Goal: Submit feedback/report problem

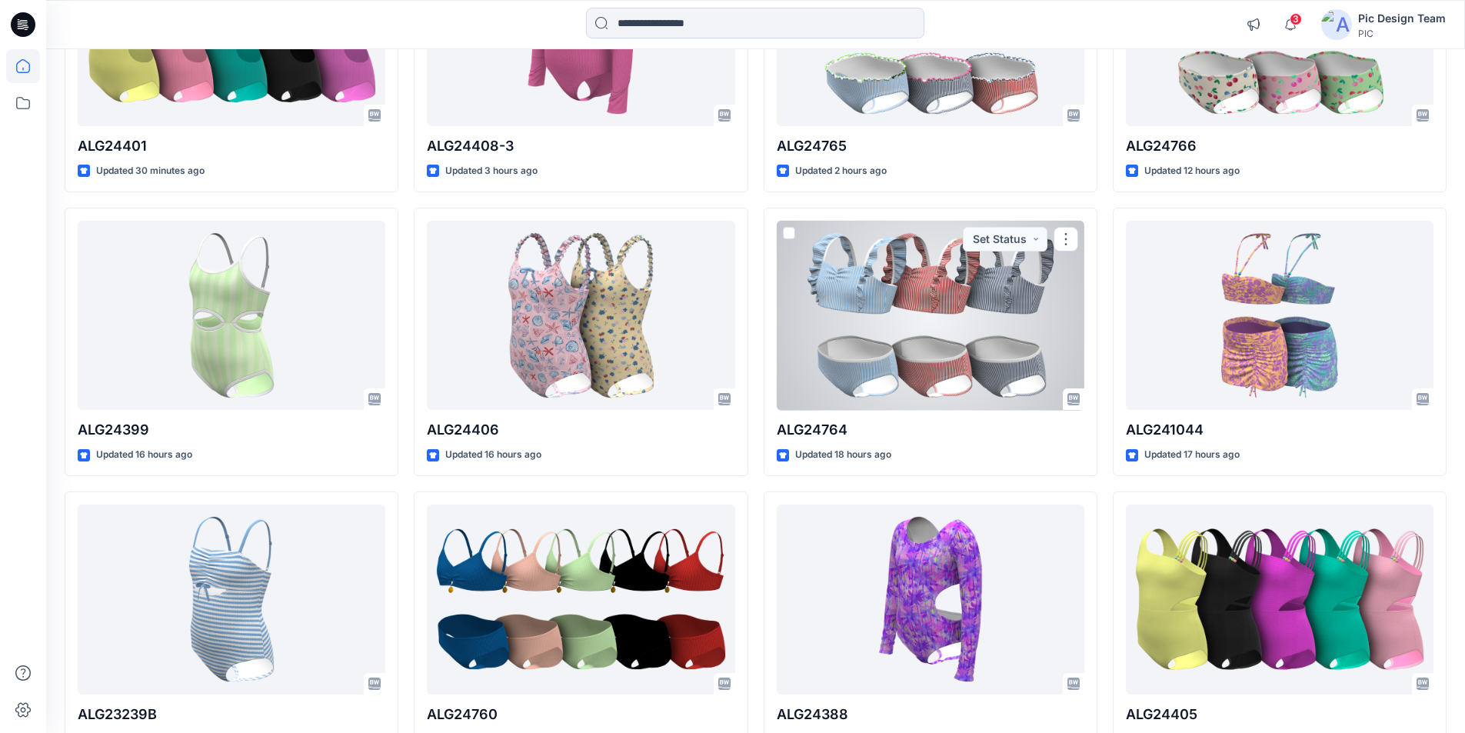
scroll to position [301, 0]
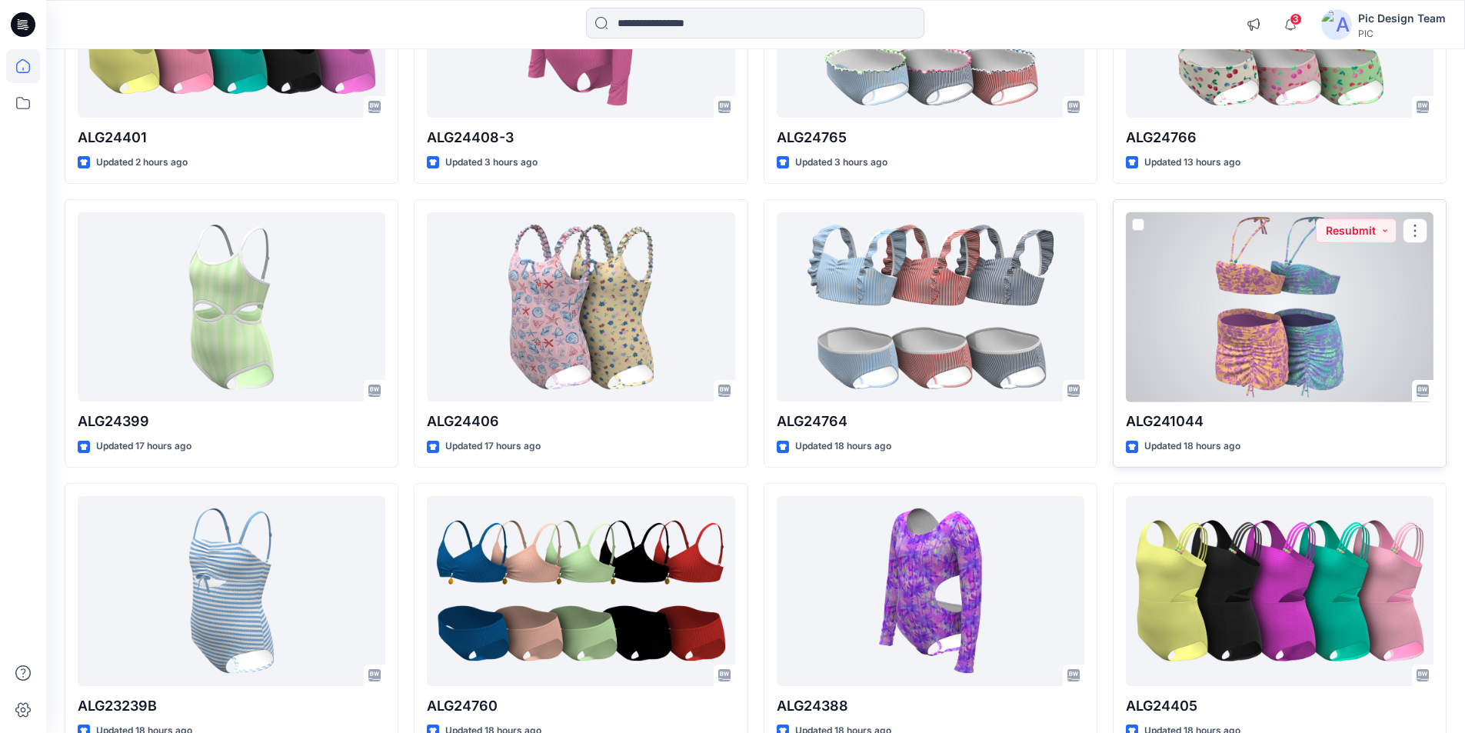
click at [1271, 272] on div at bounding box center [1280, 307] width 308 height 190
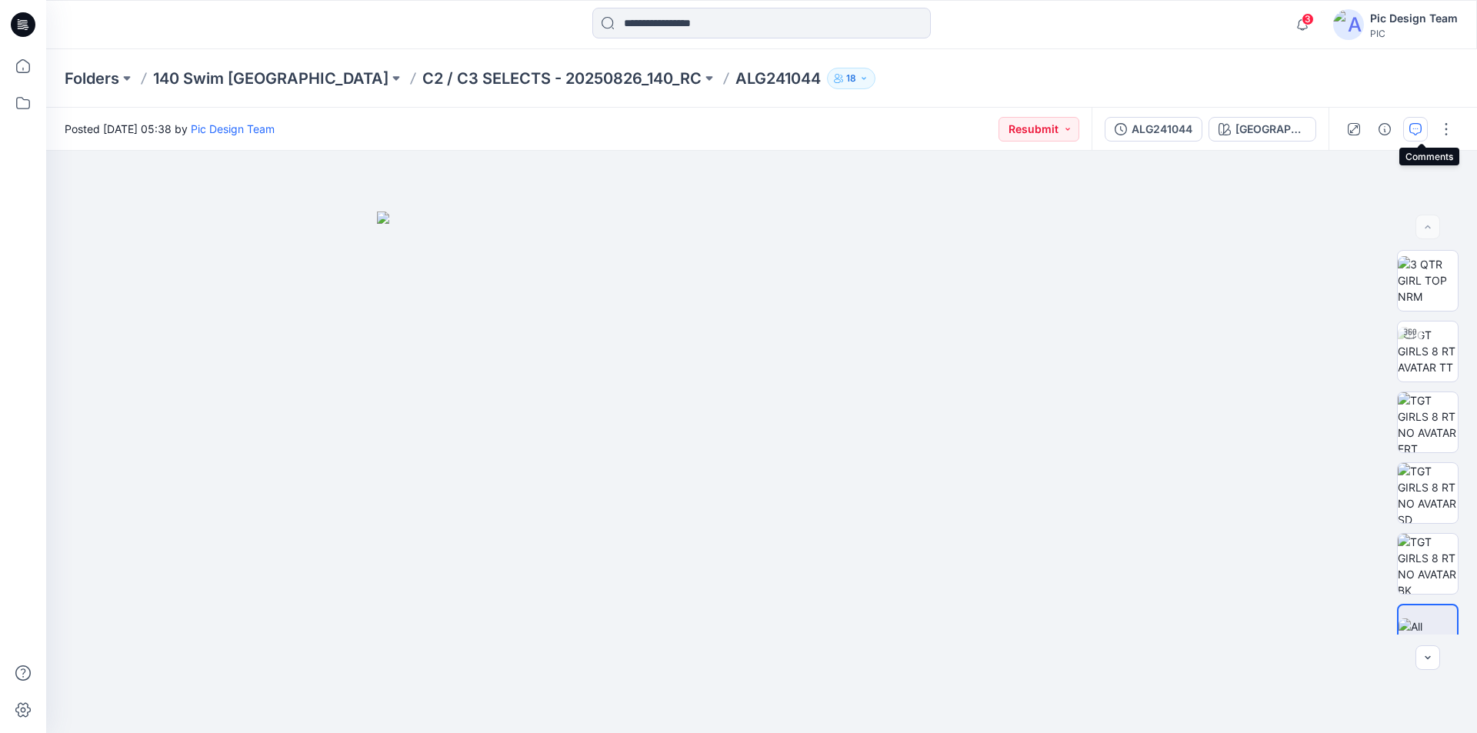
click at [1418, 127] on icon "button" at bounding box center [1415, 129] width 12 height 12
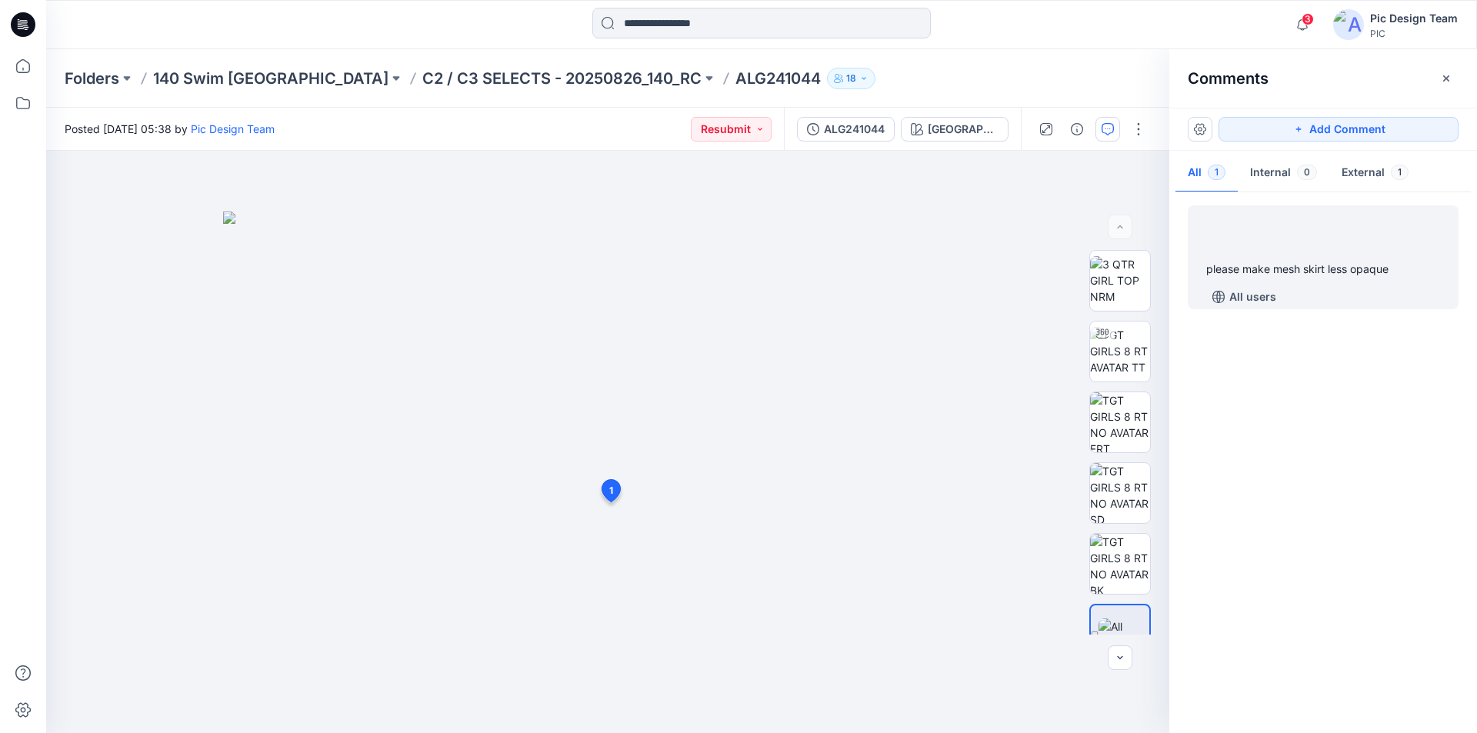
click at [1337, 264] on div "please make mesh skirt less opaque" at bounding box center [1323, 269] width 234 height 18
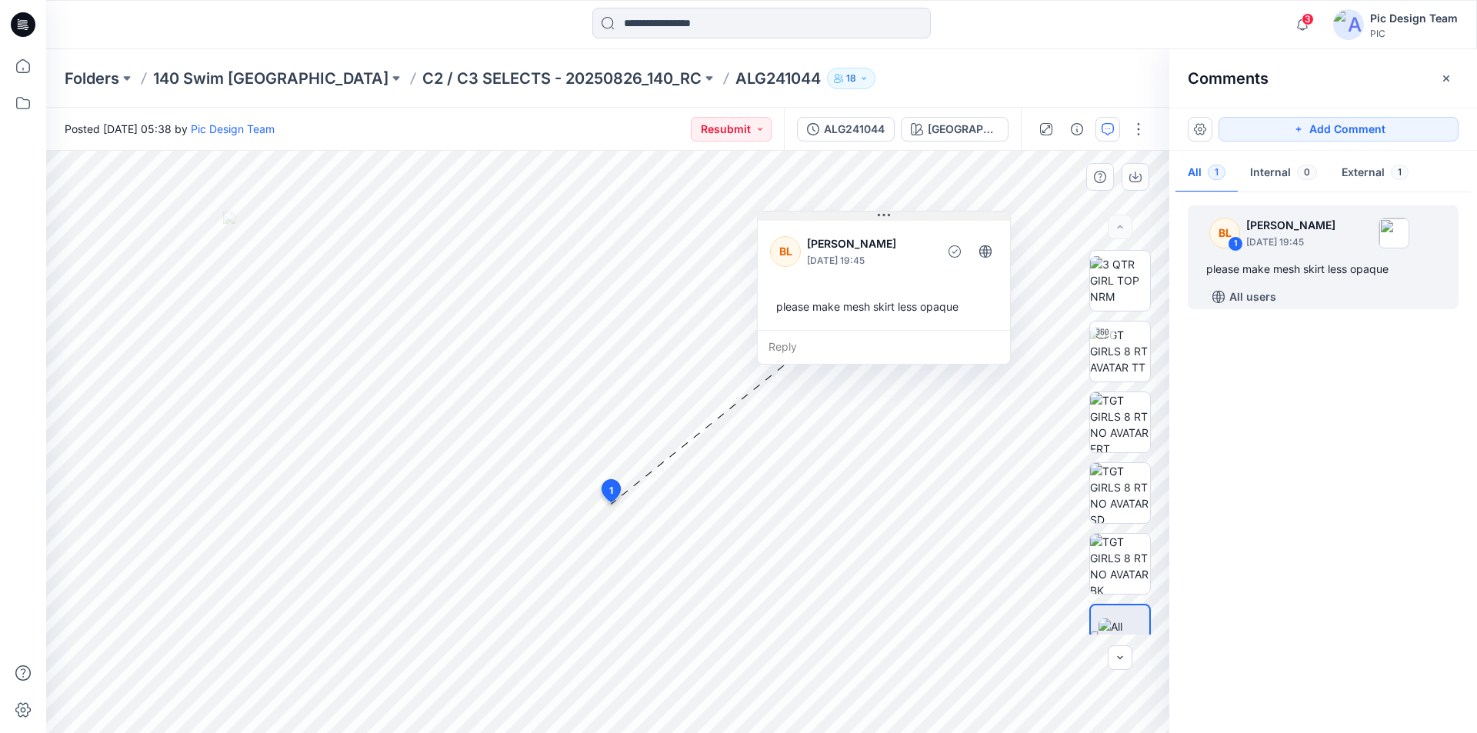
drag, startPoint x: 791, startPoint y: 515, endPoint x: 961, endPoint y: 215, distance: 344.1
click at [961, 215] on button at bounding box center [884, 215] width 252 height 9
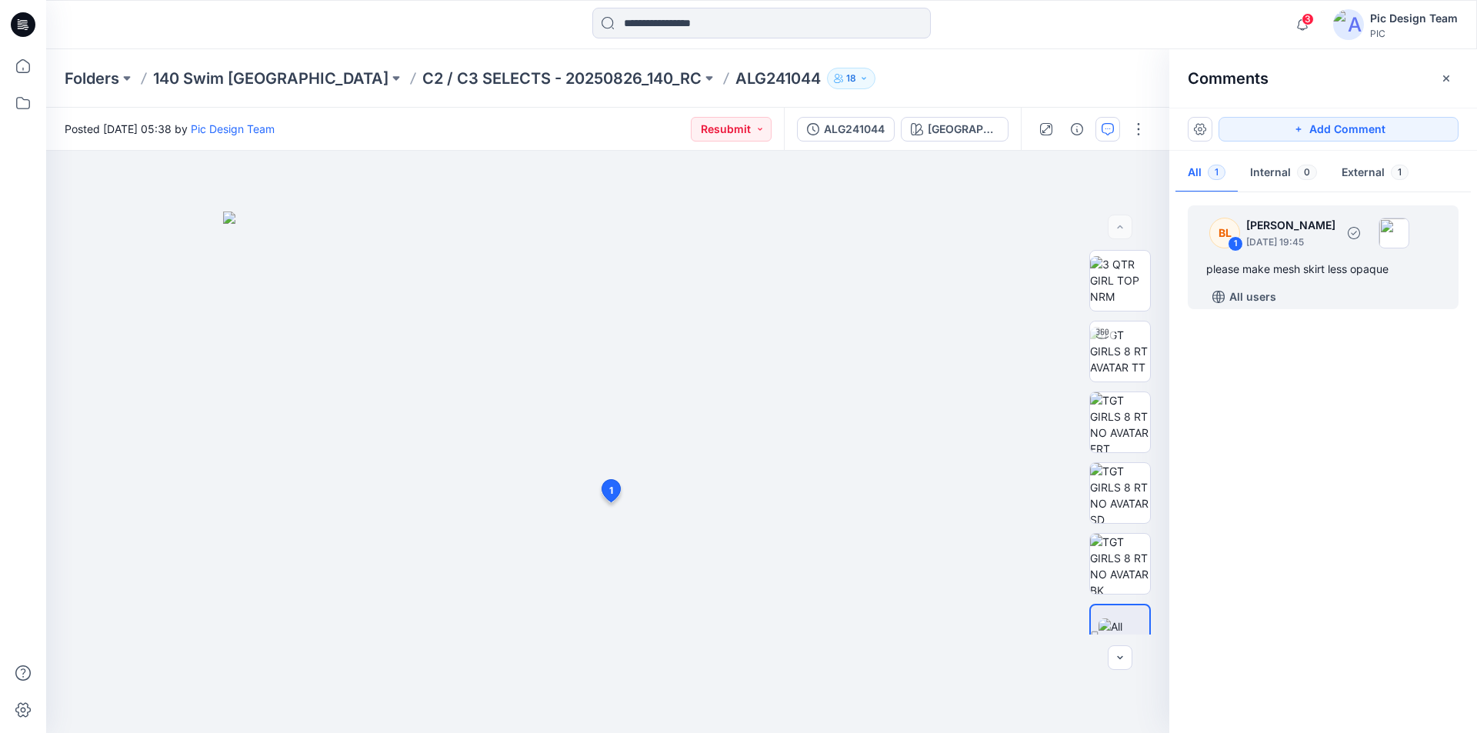
click at [1305, 267] on div "please make mesh skirt less opaque" at bounding box center [1323, 269] width 234 height 18
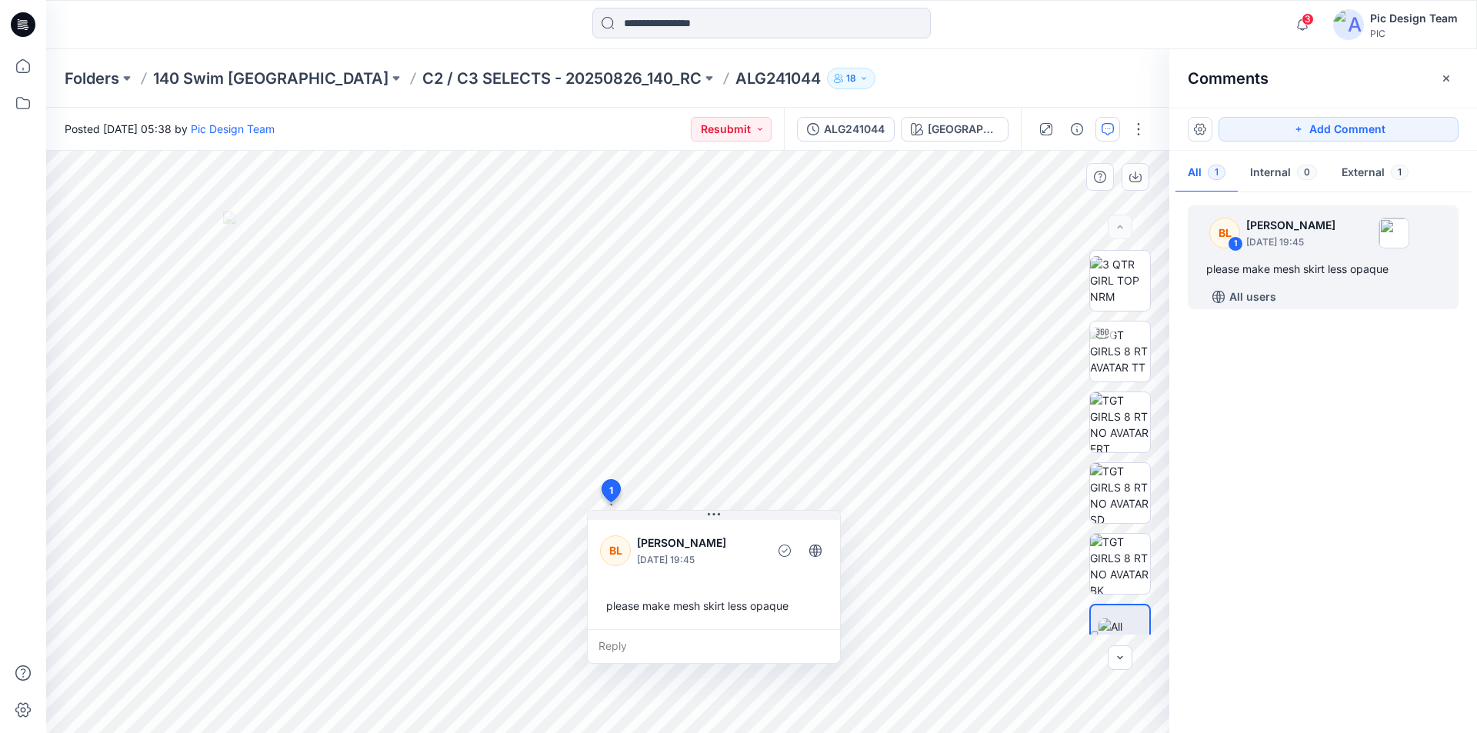
click at [744, 604] on div "please make mesh skirt less opaque" at bounding box center [714, 605] width 228 height 28
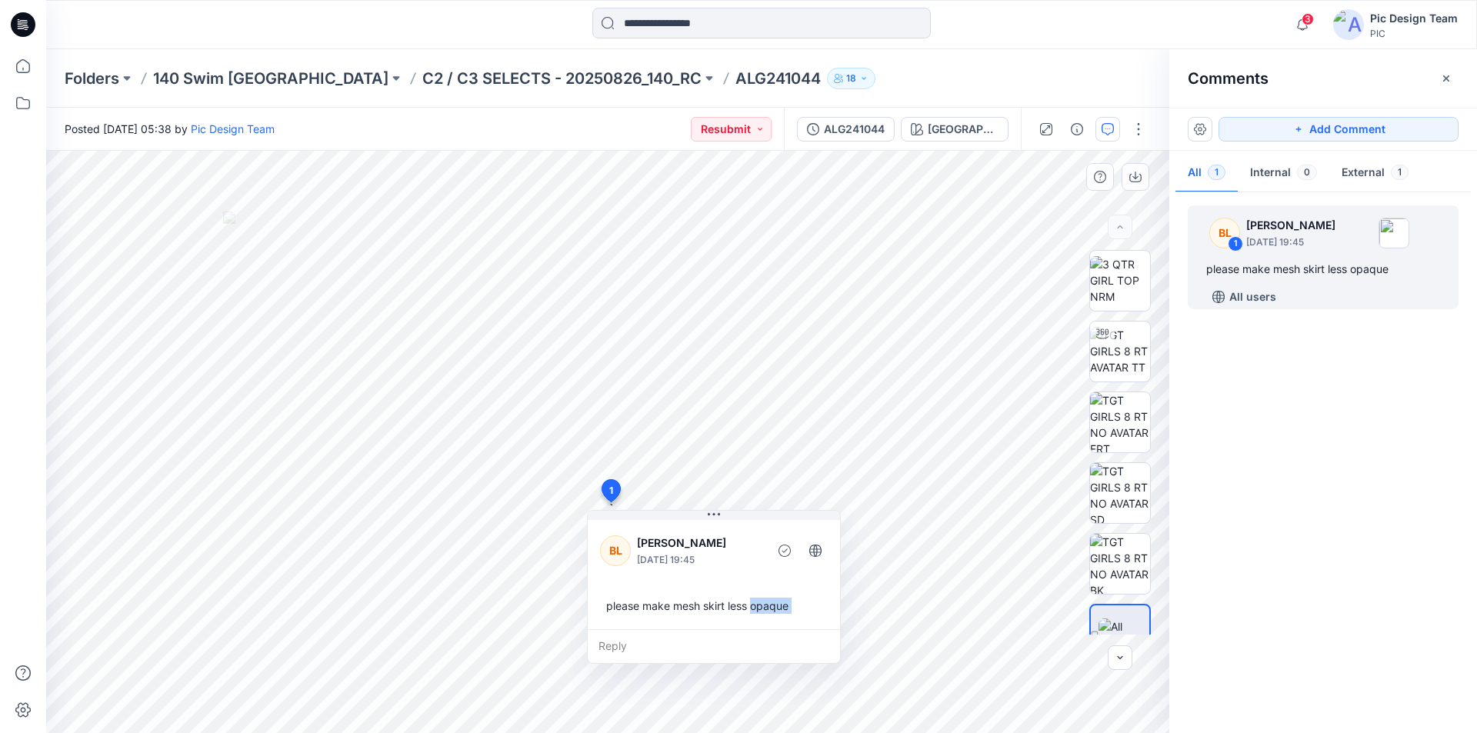
drag, startPoint x: 744, startPoint y: 604, endPoint x: 723, endPoint y: 606, distance: 20.9
click at [723, 606] on div "please make mesh skirt less opaque" at bounding box center [714, 605] width 228 height 28
drag, startPoint x: 1447, startPoint y: 76, endPoint x: 1417, endPoint y: 98, distance: 37.4
click at [1447, 77] on icon "button" at bounding box center [1446, 78] width 6 height 6
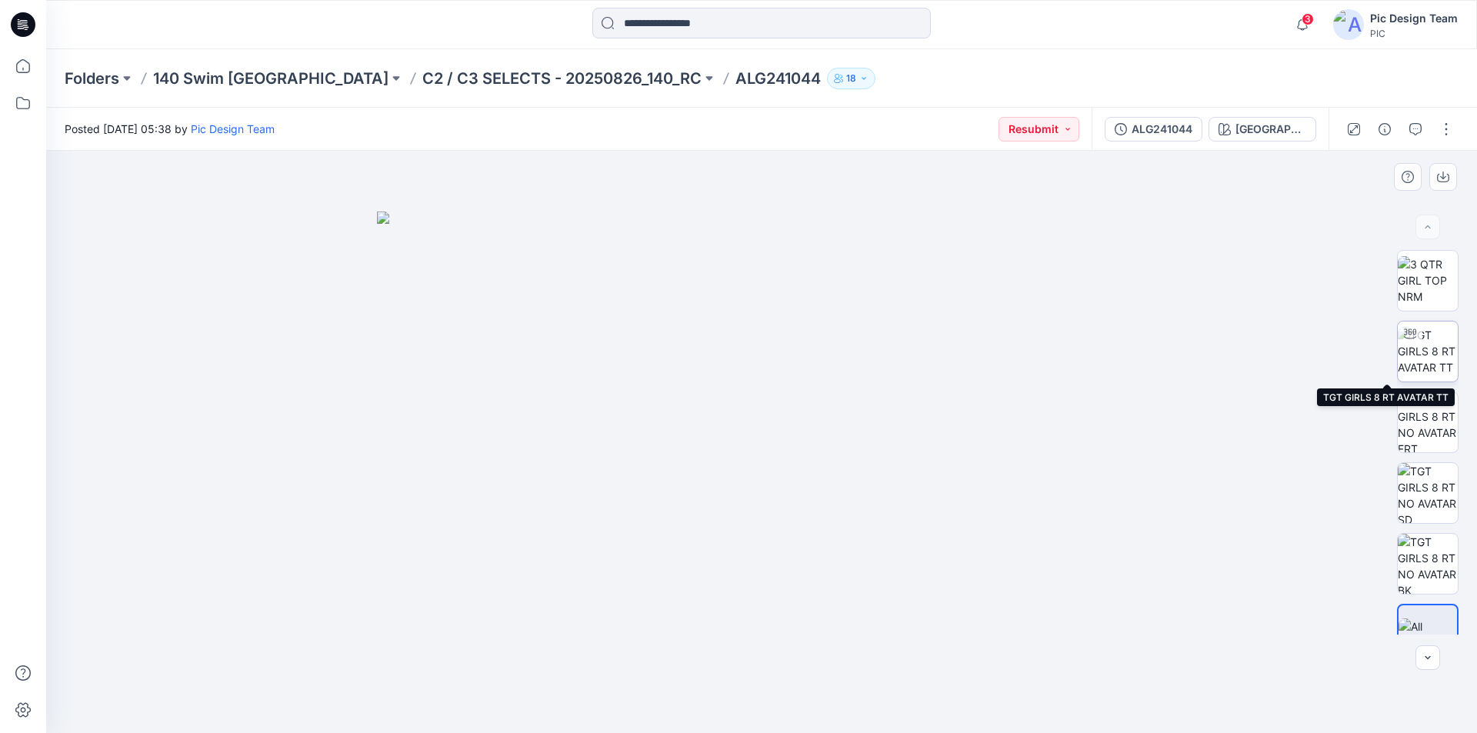
click at [1424, 351] on img at bounding box center [1427, 351] width 60 height 48
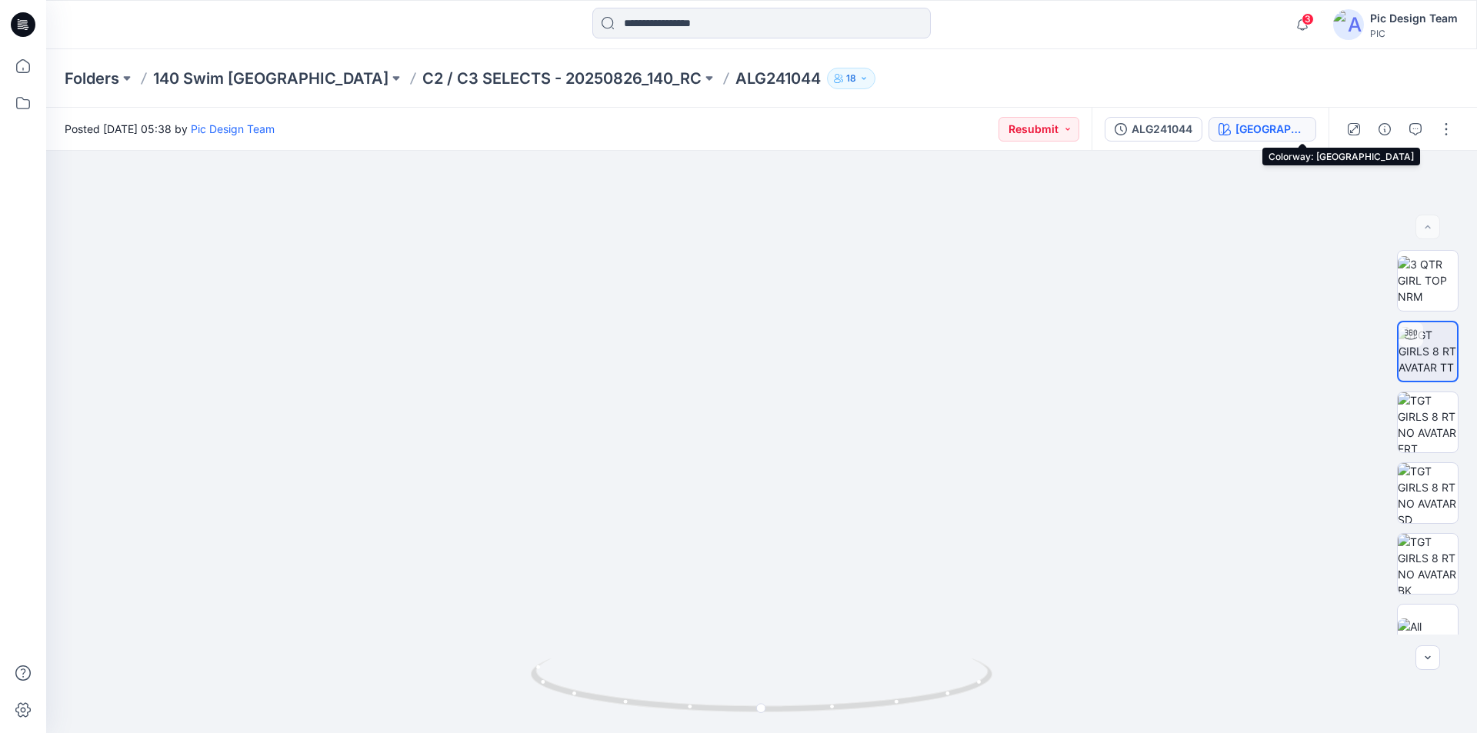
click at [1303, 135] on div "[GEOGRAPHIC_DATA]" at bounding box center [1270, 129] width 71 height 17
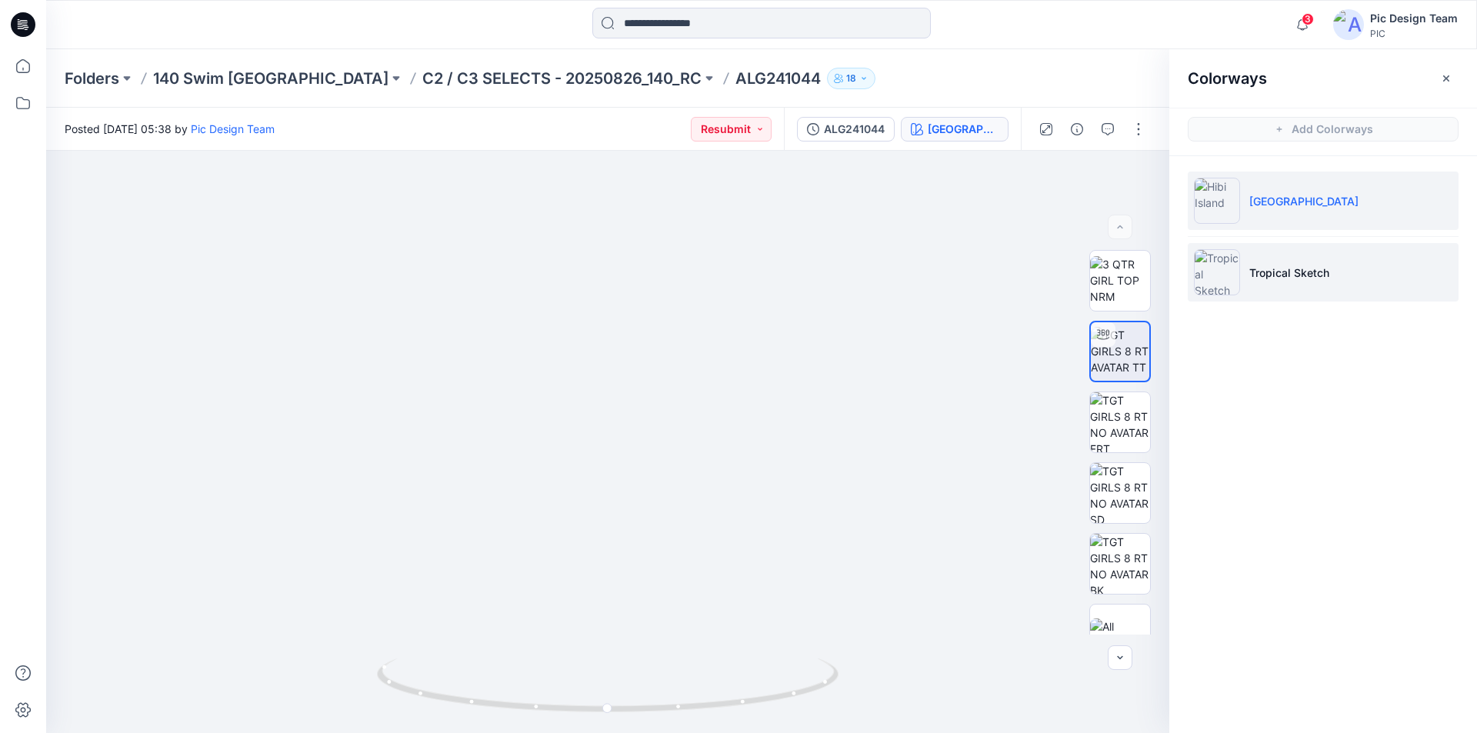
click at [1329, 278] on li "Tropical Sketch" at bounding box center [1322, 272] width 271 height 58
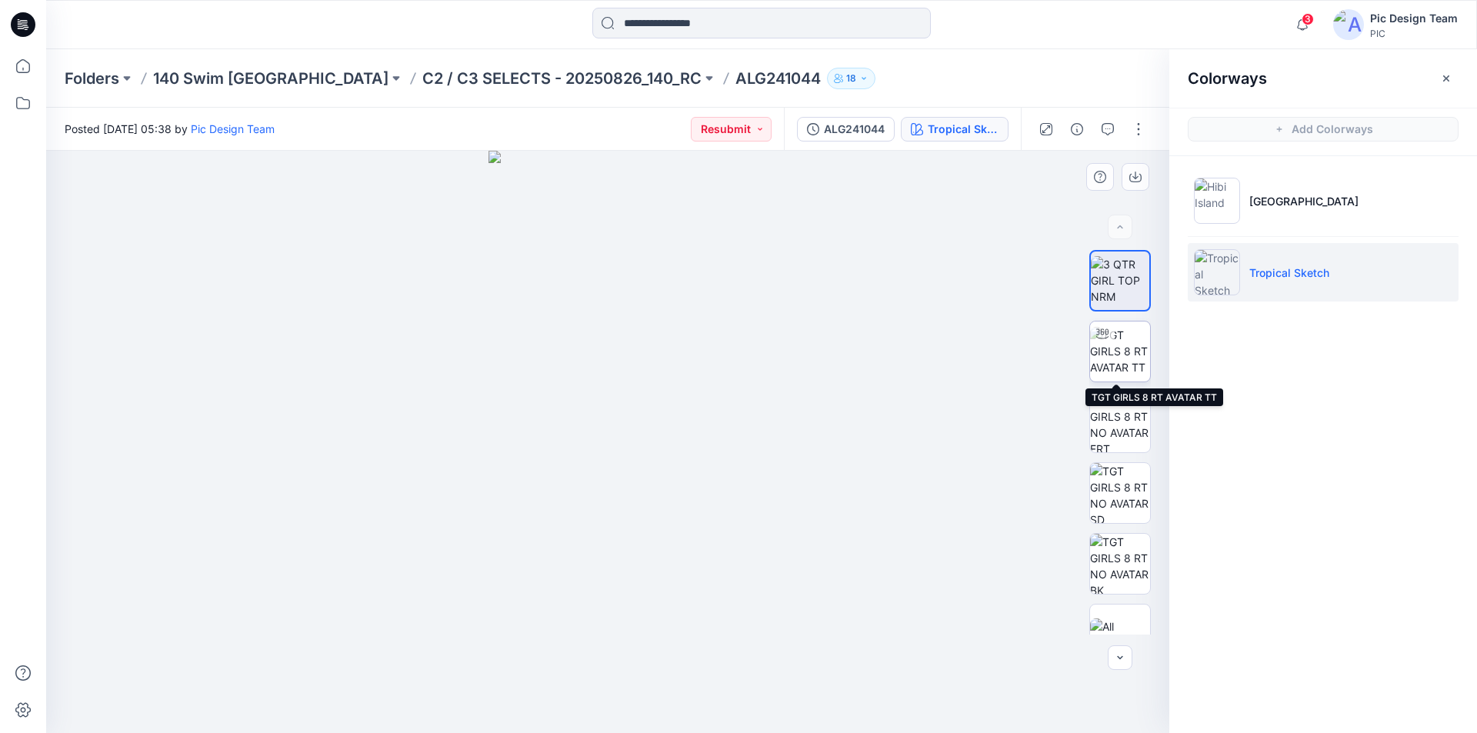
click at [1108, 351] on img at bounding box center [1120, 351] width 60 height 48
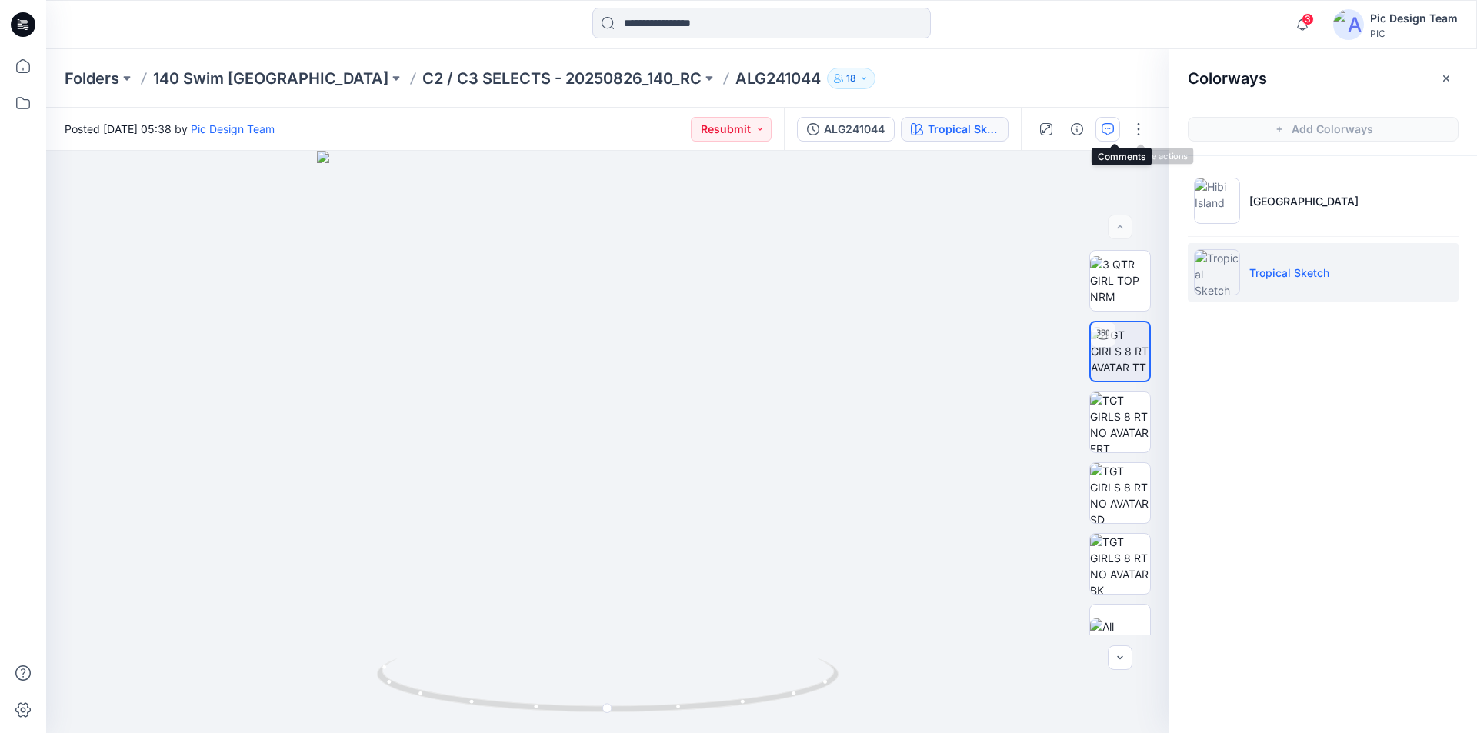
click at [1114, 131] on icon "button" at bounding box center [1107, 129] width 12 height 12
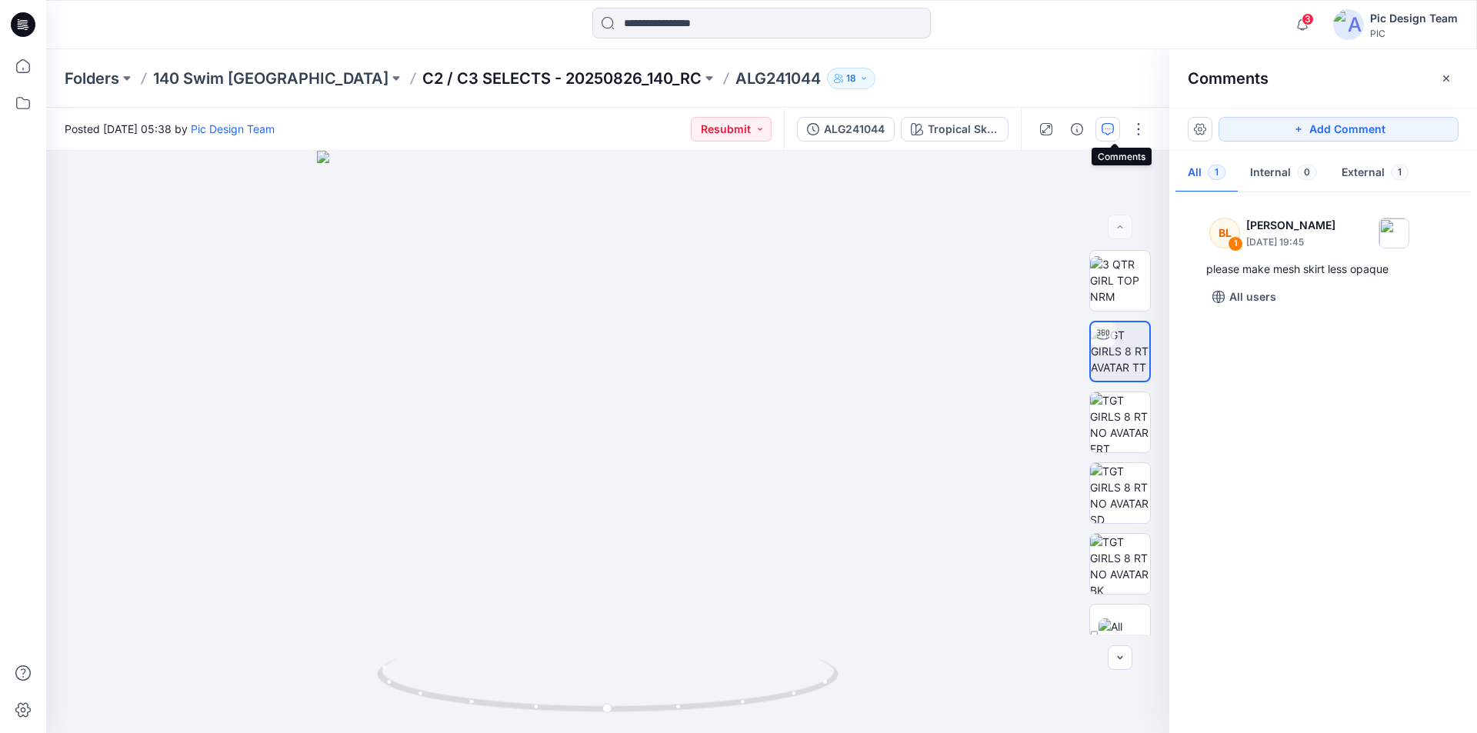
click at [422, 73] on p "C2 / C3 SELECTS - 20250826_140_RC" at bounding box center [561, 79] width 279 height 22
